Goal: Information Seeking & Learning: Learn about a topic

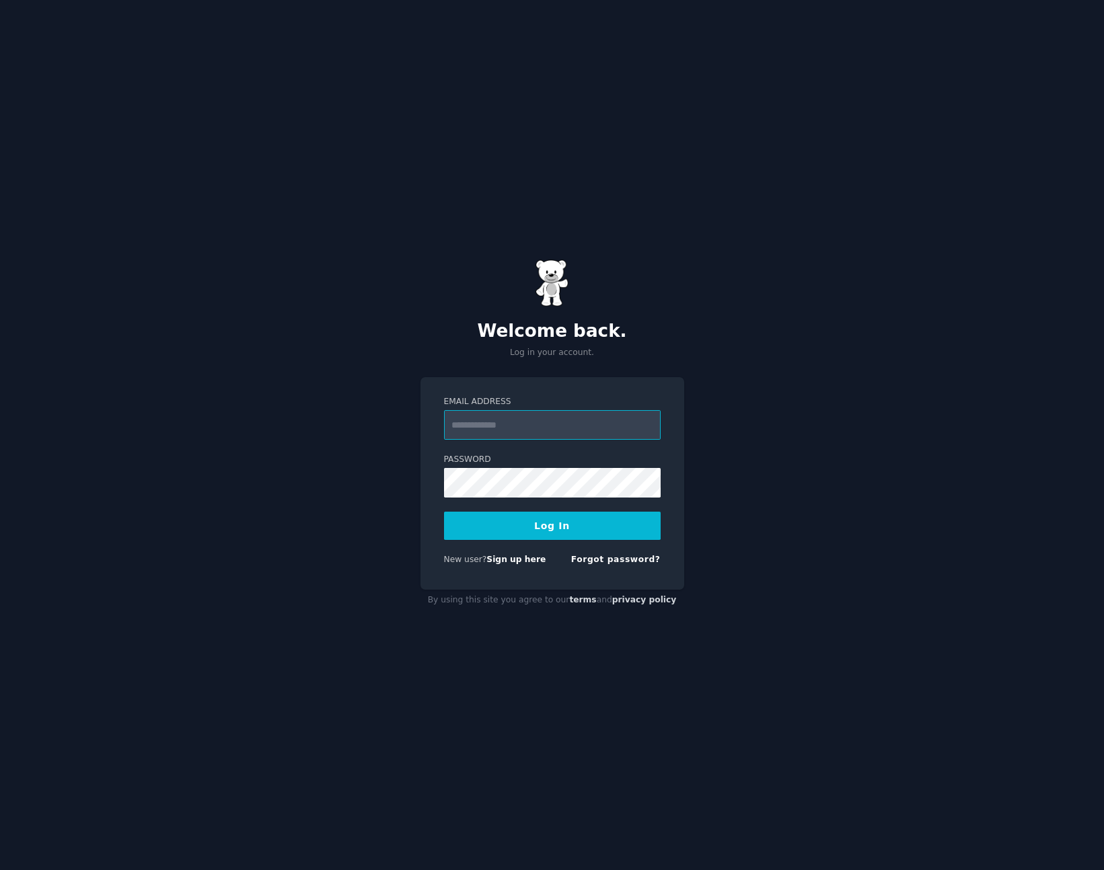
type input "**********"
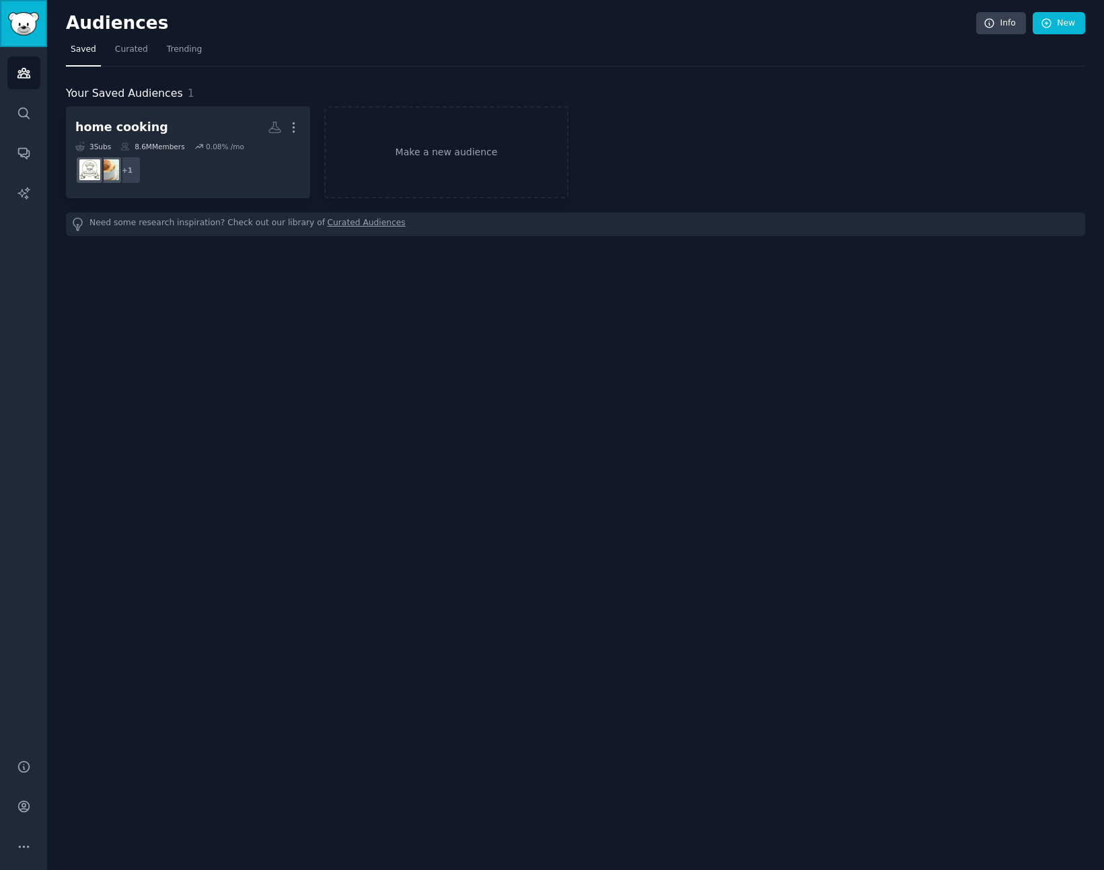
click at [22, 31] on img "Sidebar" at bounding box center [23, 24] width 31 height 24
click at [175, 50] on span "Trending" at bounding box center [184, 50] width 35 height 12
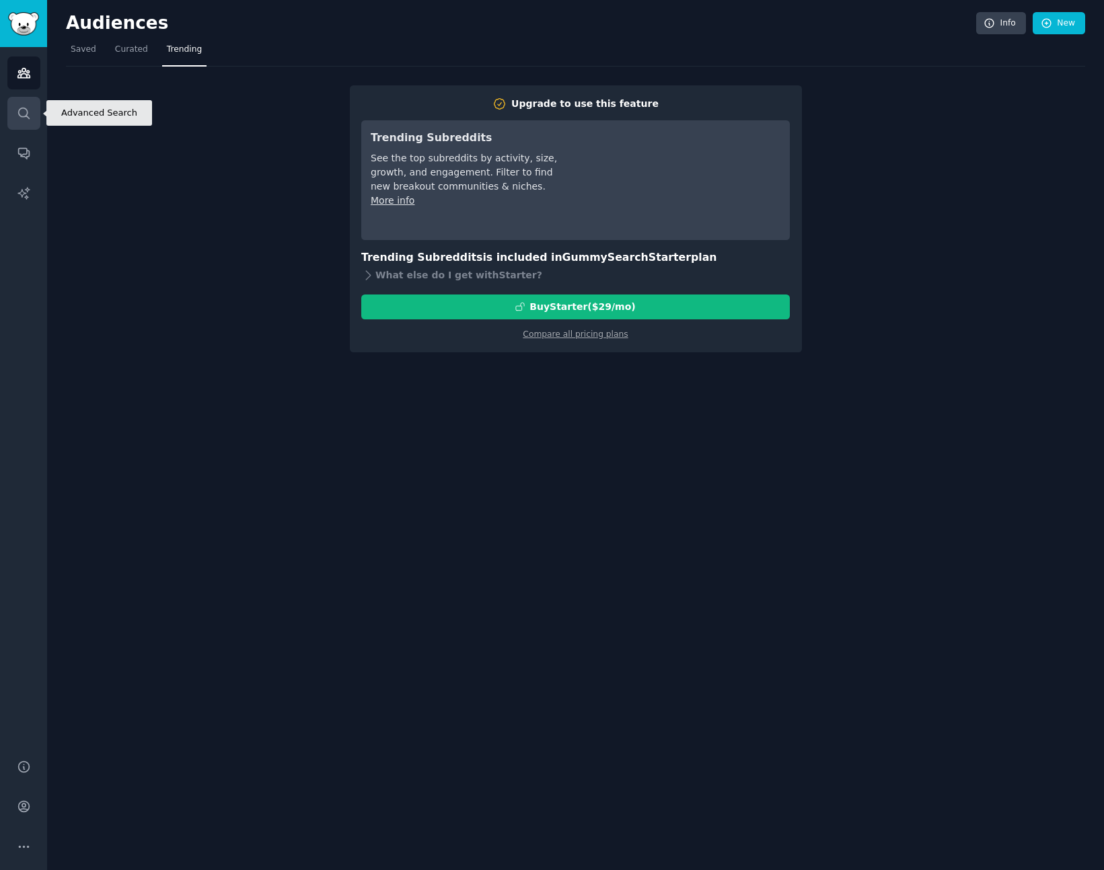
click at [30, 117] on icon "Sidebar" at bounding box center [24, 113] width 14 height 14
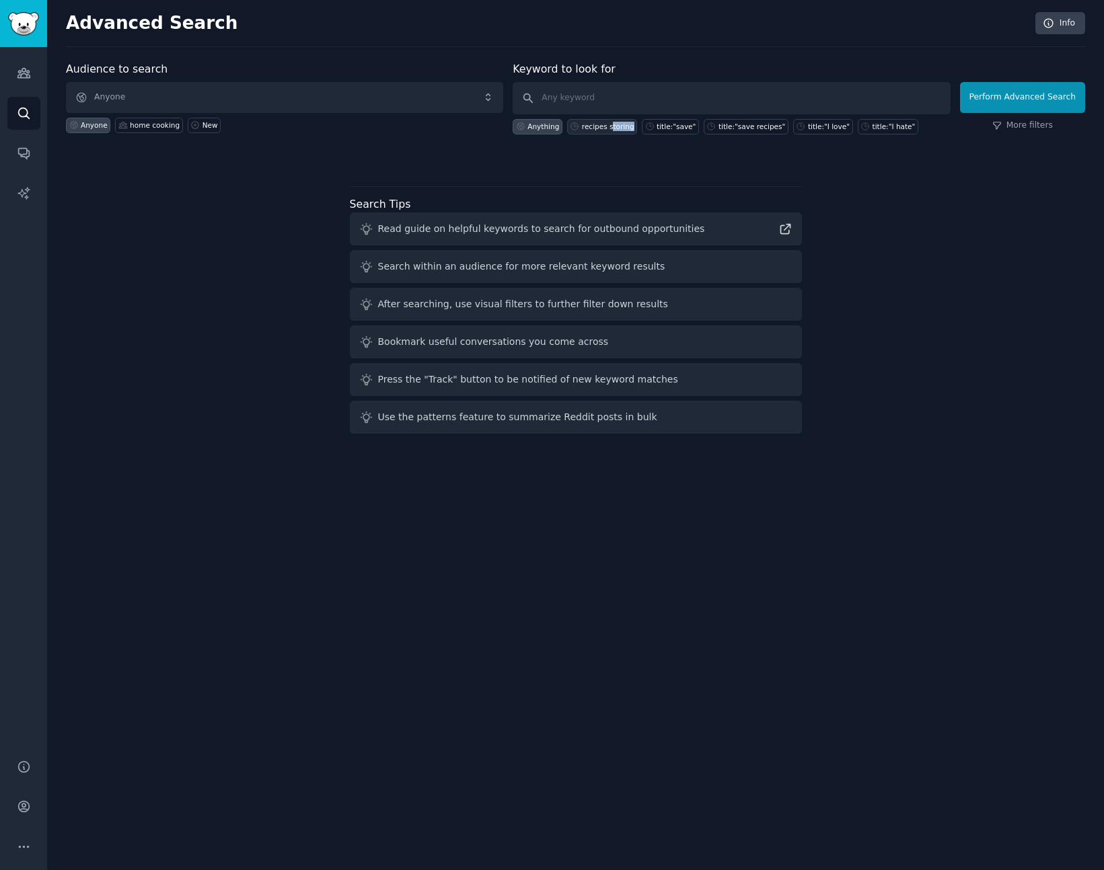
click at [613, 130] on div "recipes storing" at bounding box center [602, 126] width 70 height 15
type input "recipes storing"
click at [1037, 104] on button "Perform Advanced Search" at bounding box center [1022, 97] width 125 height 31
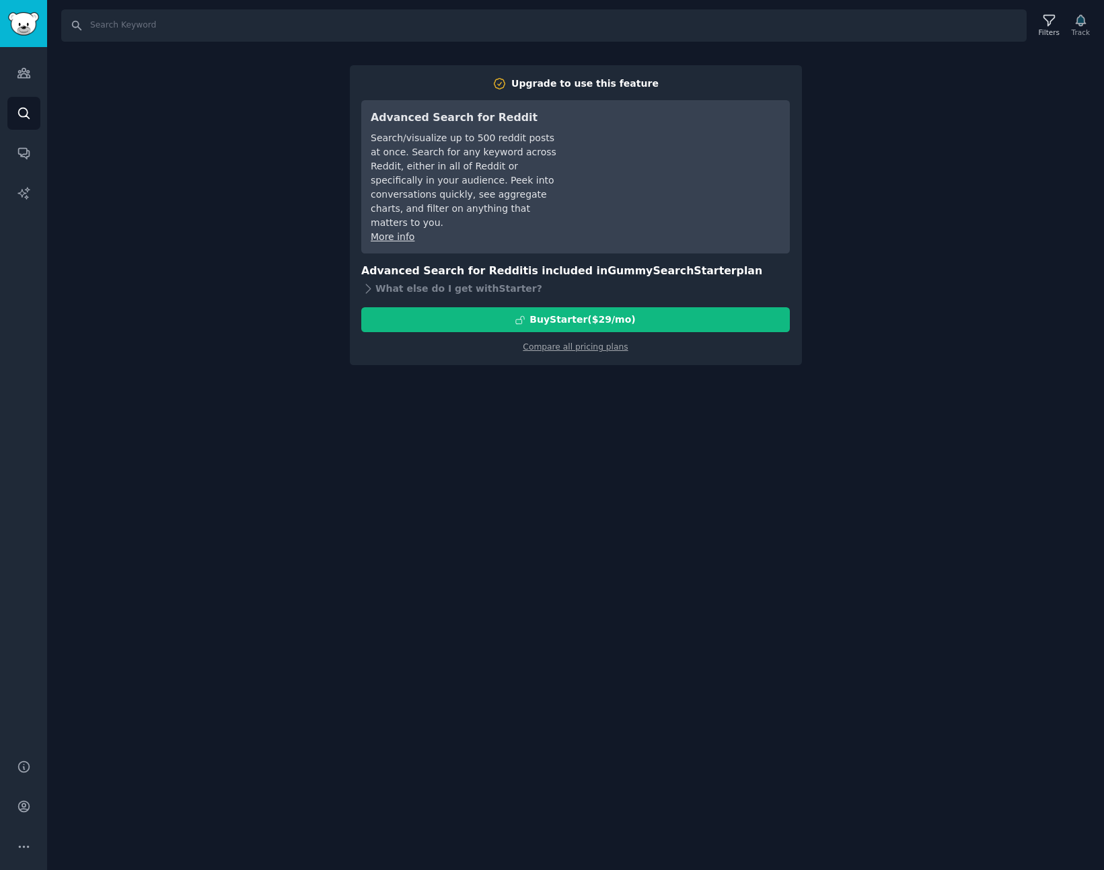
click at [170, 153] on div "Search Filters Track Upgrade to use this feature Advanced Search for Reddit Sea…" at bounding box center [575, 435] width 1057 height 870
click at [33, 77] on link "Audiences" at bounding box center [23, 73] width 33 height 33
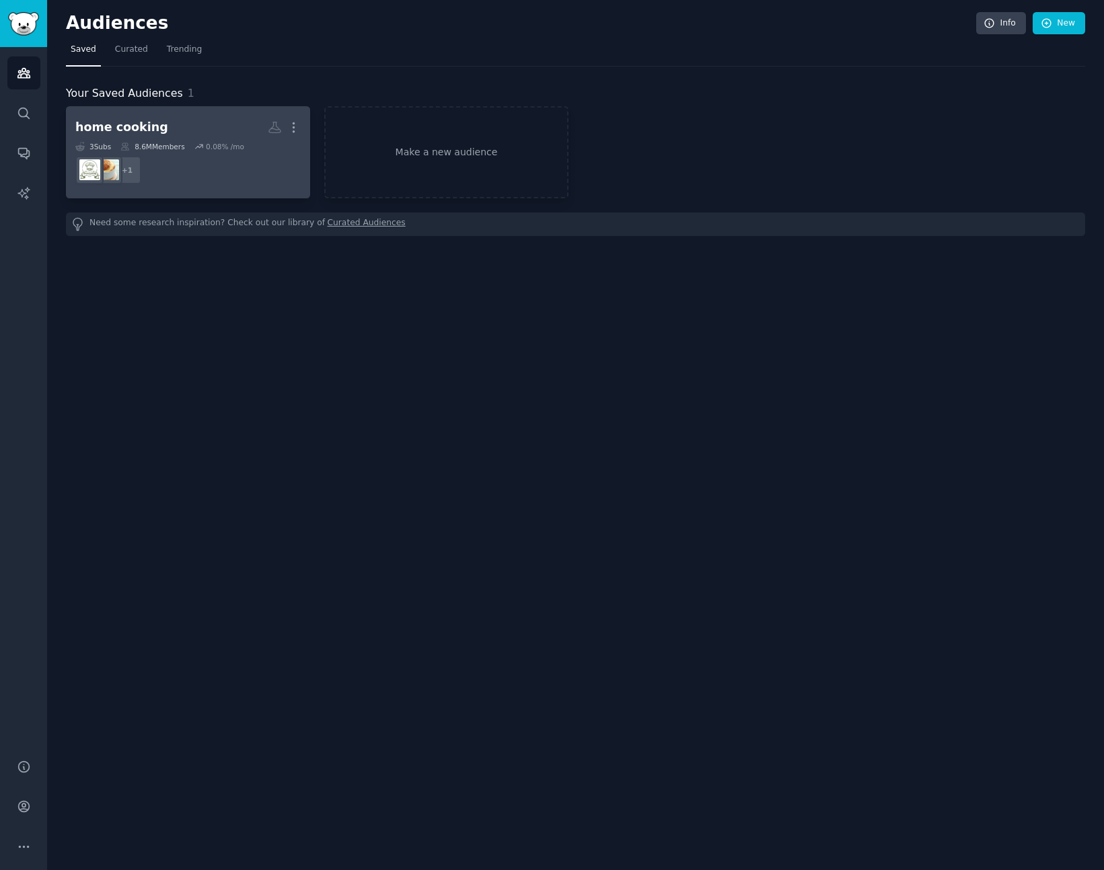
click at [229, 147] on div "0.08 % /mo" at bounding box center [225, 146] width 38 height 9
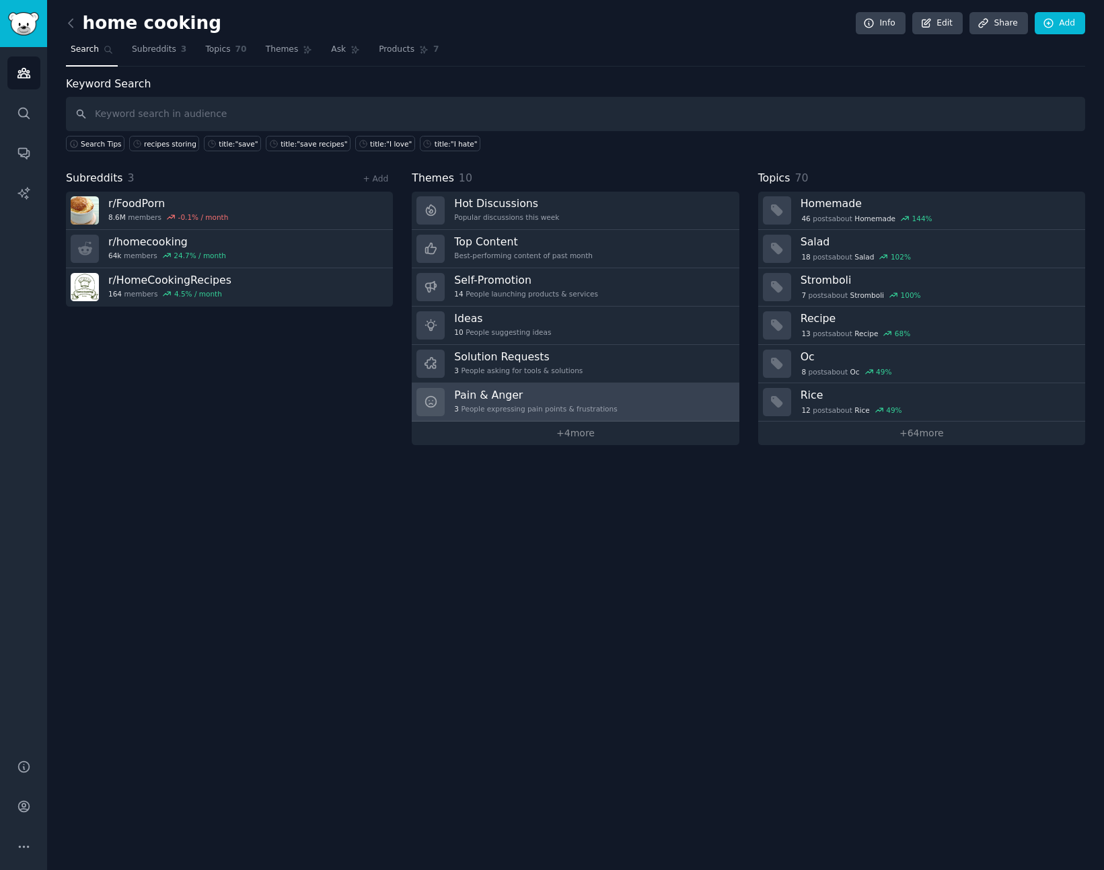
click at [498, 402] on div "Pain & Anger 3 People expressing pain points & frustrations" at bounding box center [535, 402] width 163 height 28
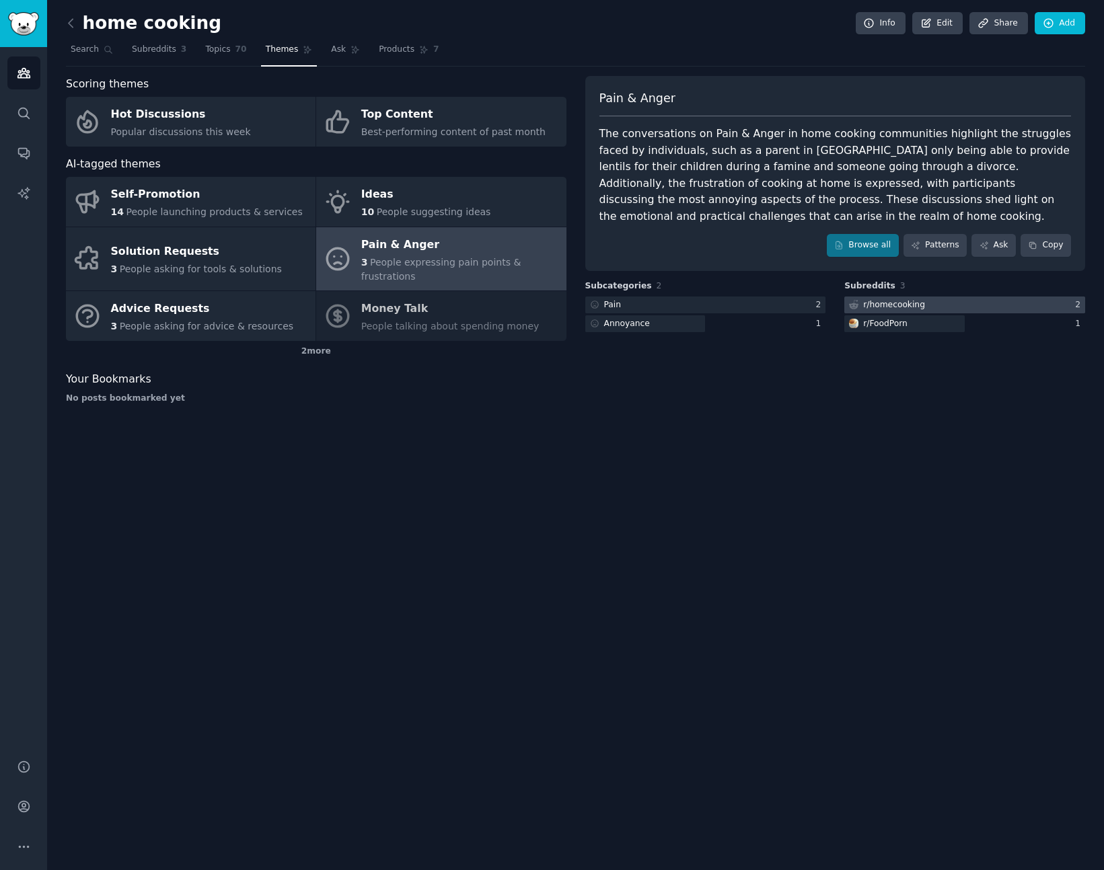
click at [903, 299] on div "r/ homecooking" at bounding box center [894, 305] width 62 height 12
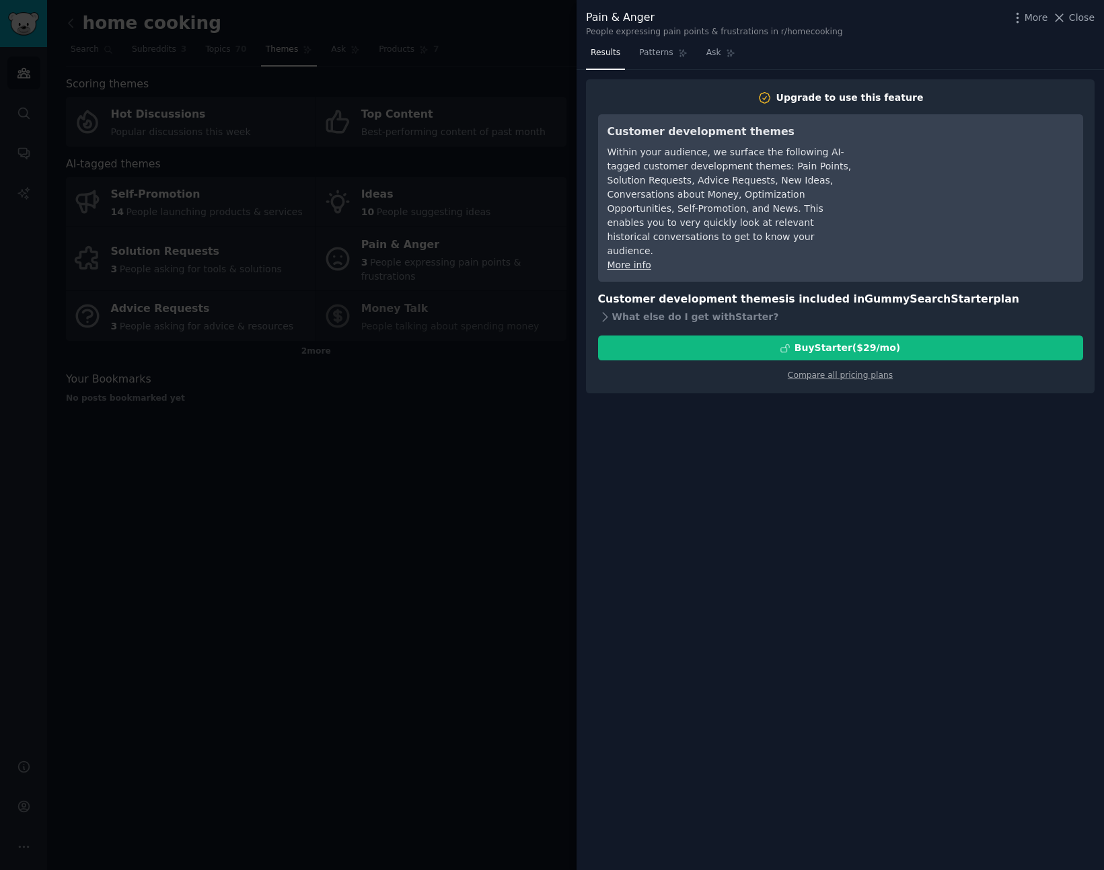
drag, startPoint x: 326, startPoint y: 459, endPoint x: 354, endPoint y: 441, distance: 33.2
click at [327, 459] on div at bounding box center [552, 435] width 1104 height 870
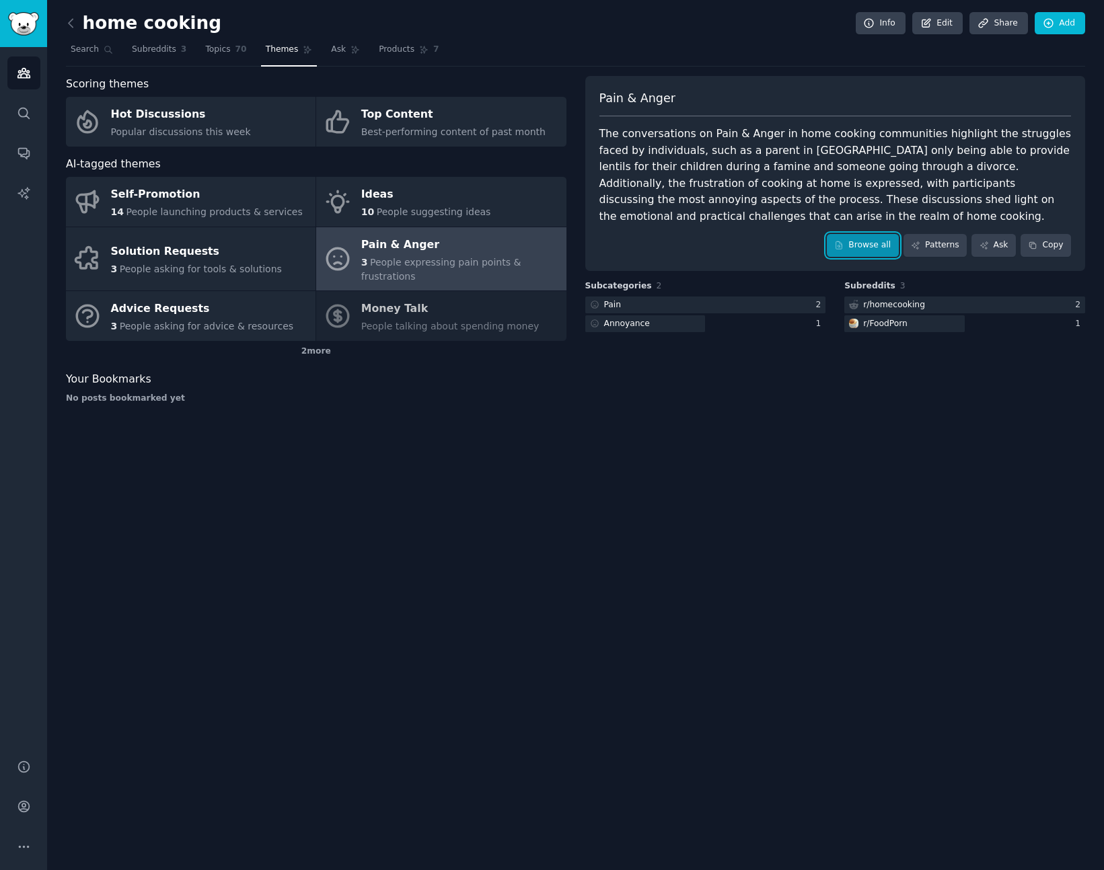
click at [861, 256] on link "Browse all" at bounding box center [863, 245] width 72 height 23
